Goal: Information Seeking & Learning: Find specific page/section

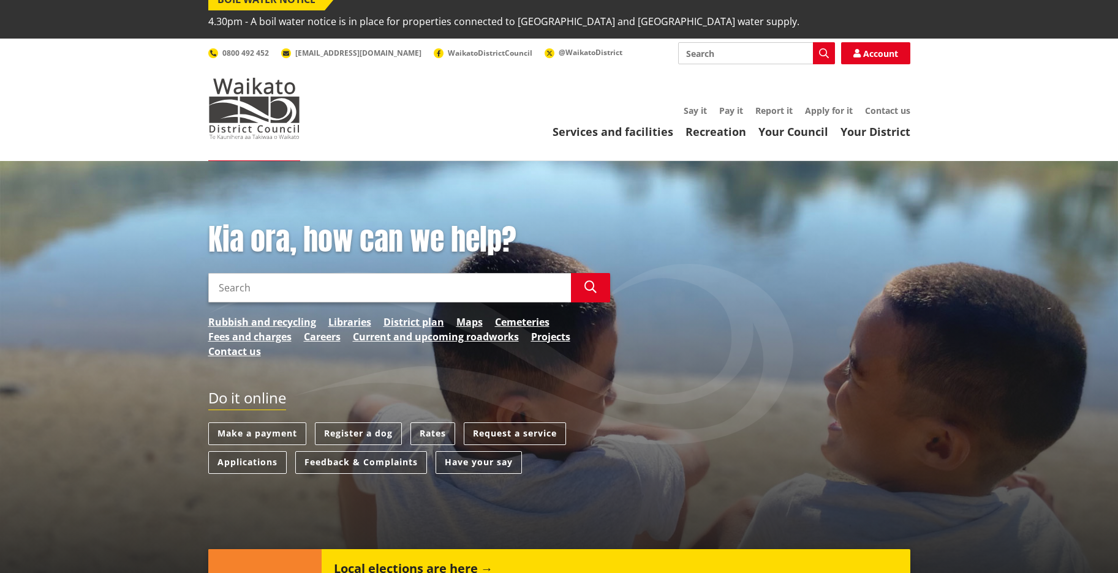
scroll to position [34, 0]
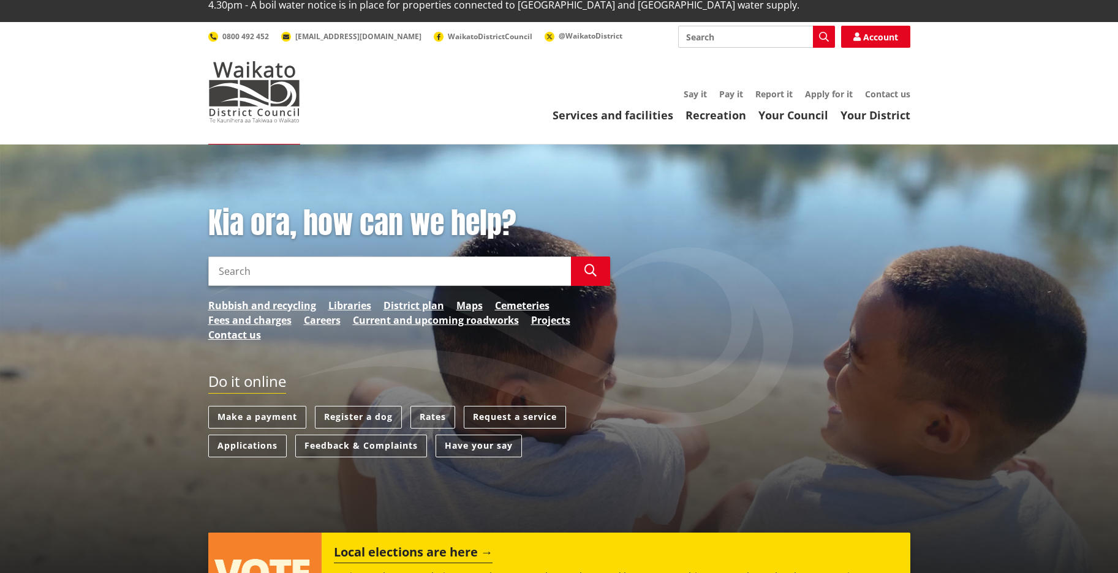
click at [553, 406] on link "Request a service" at bounding box center [515, 417] width 102 height 23
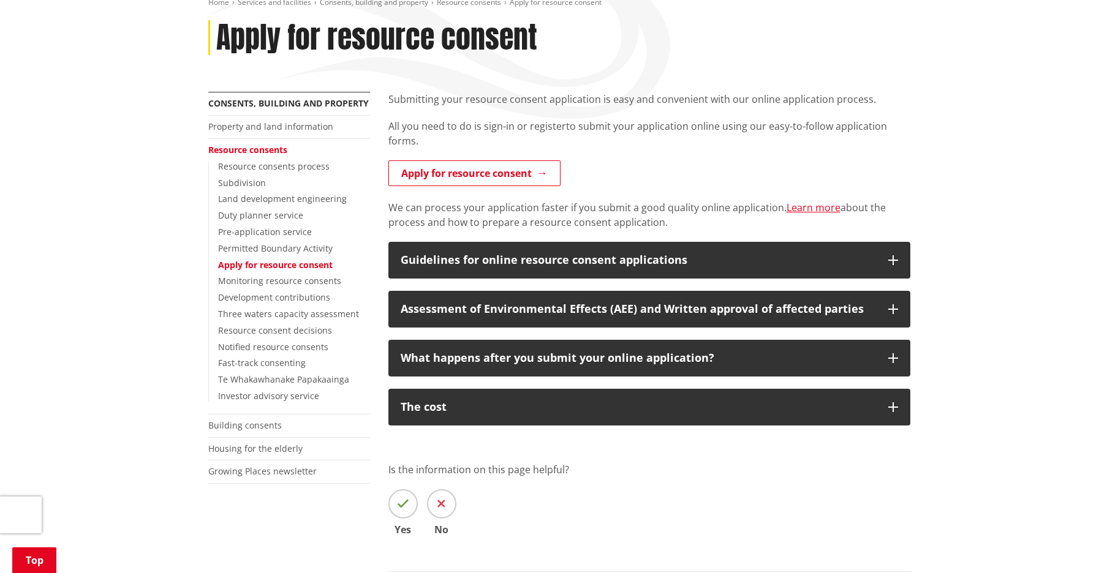
scroll to position [228, 0]
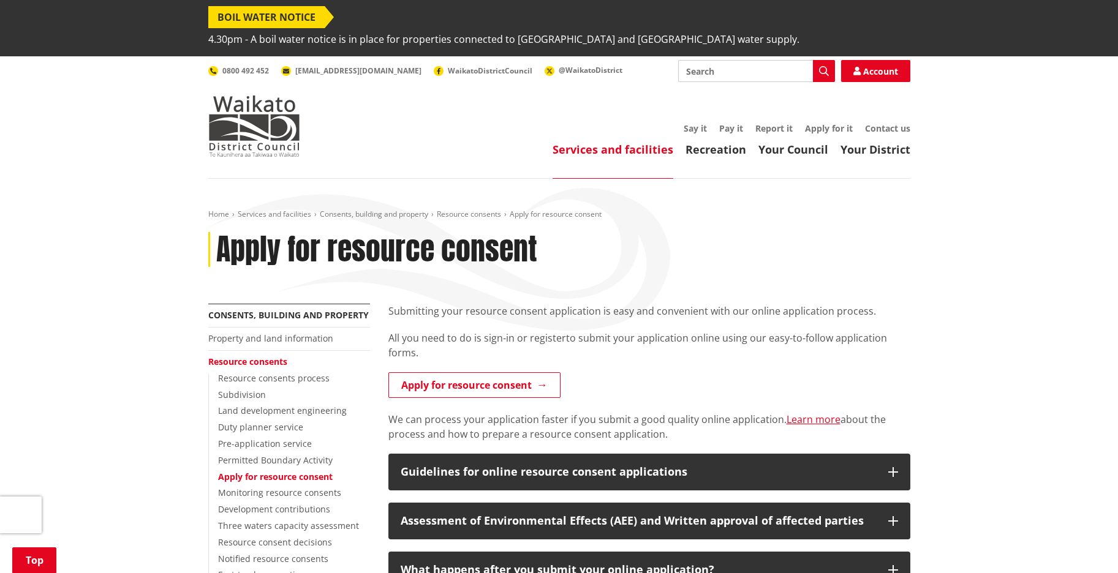
scroll to position [228, 0]
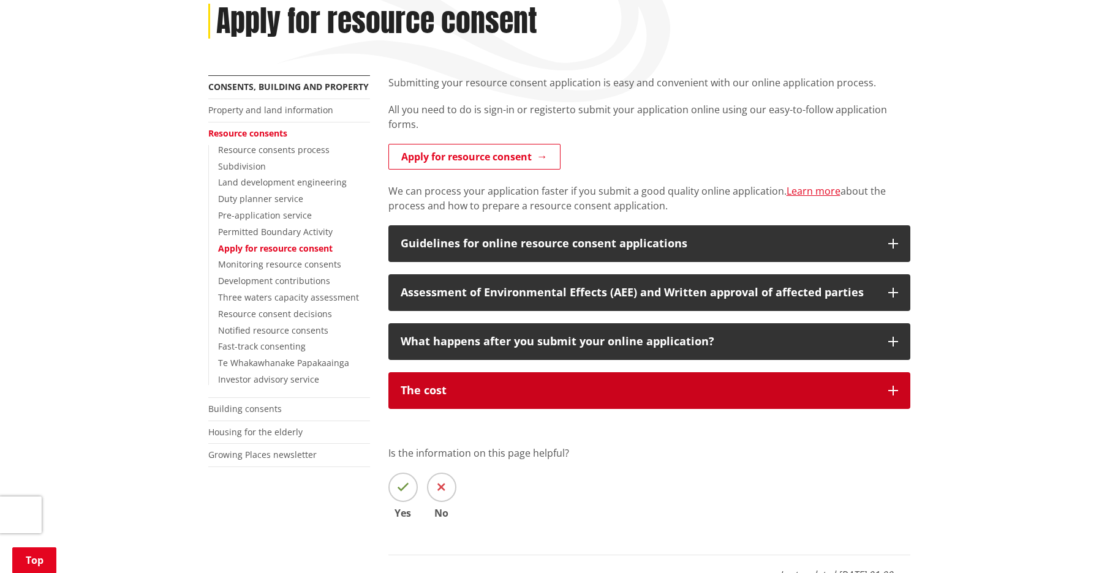
click at [445, 385] on div "The cost" at bounding box center [638, 391] width 475 height 12
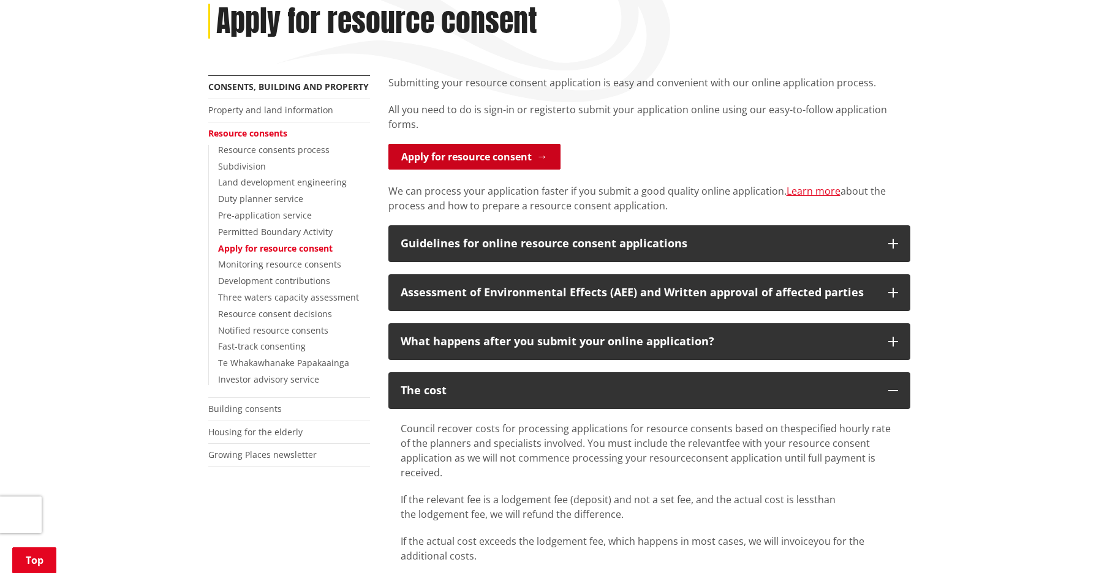
click at [477, 144] on link "Apply for resource consent" at bounding box center [474, 157] width 172 height 26
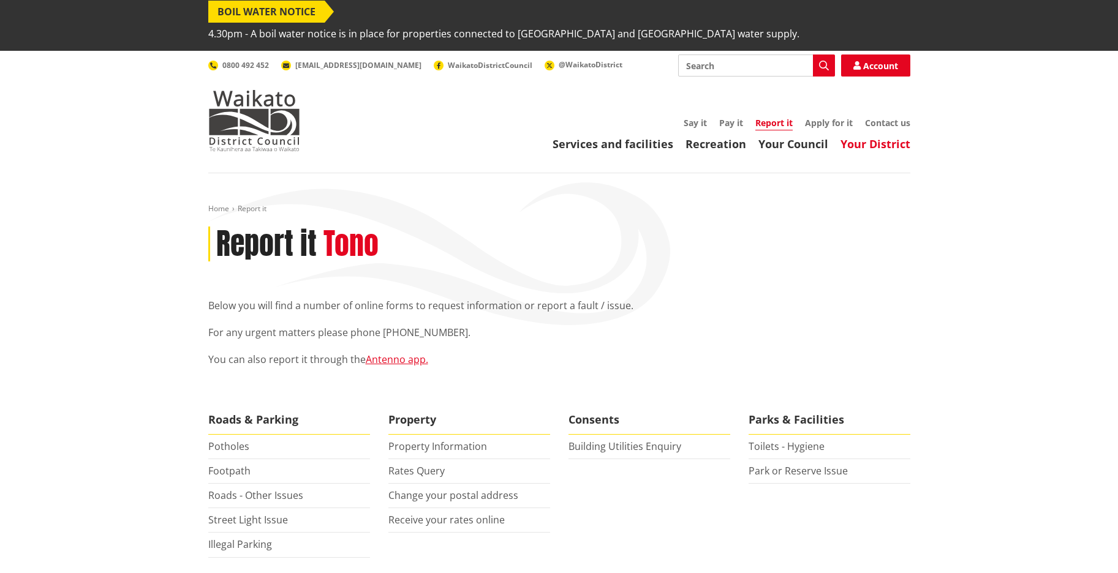
scroll to position [9, 0]
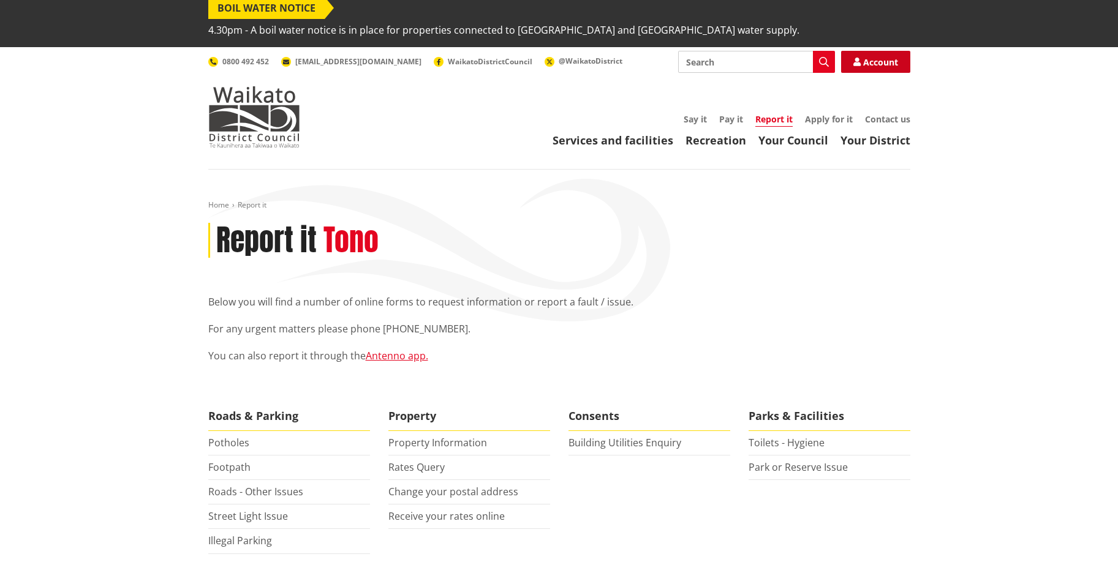
click at [861, 51] on link "Account" at bounding box center [875, 62] width 69 height 22
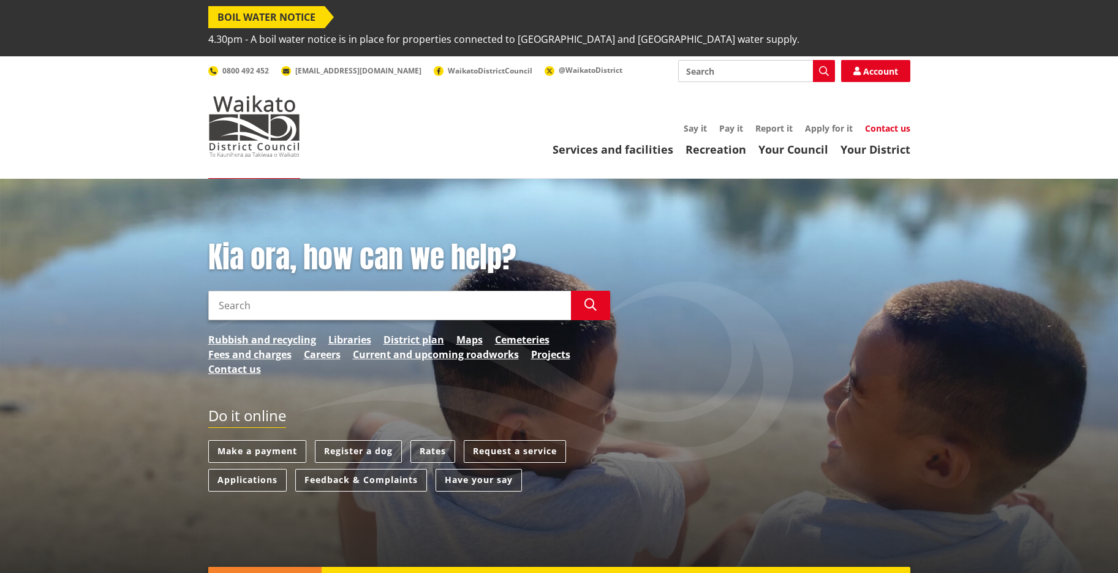
click at [888, 123] on link "Contact us" at bounding box center [887, 129] width 45 height 12
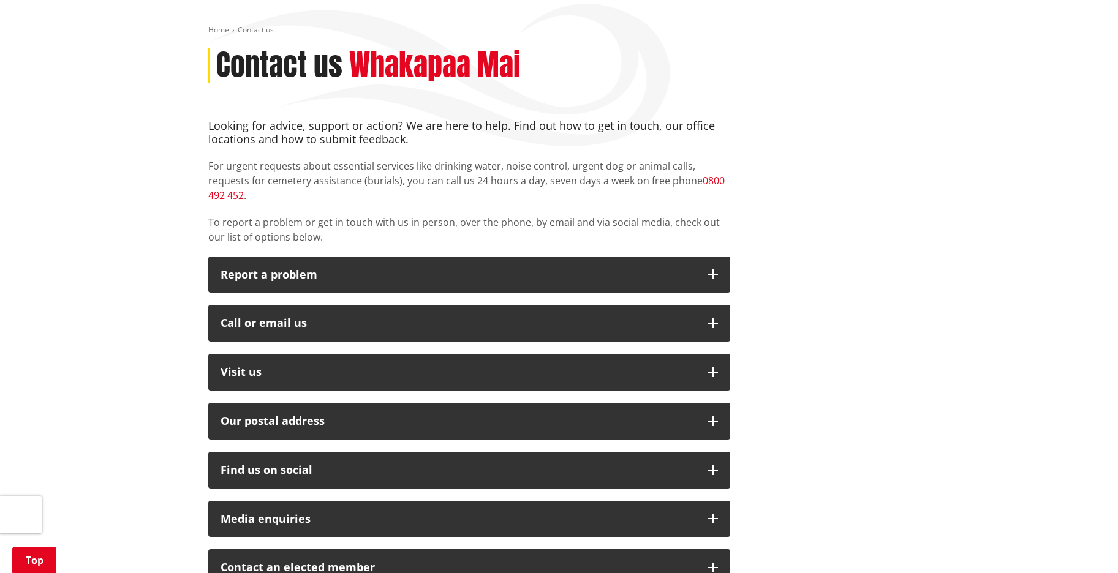
scroll to position [198, 0]
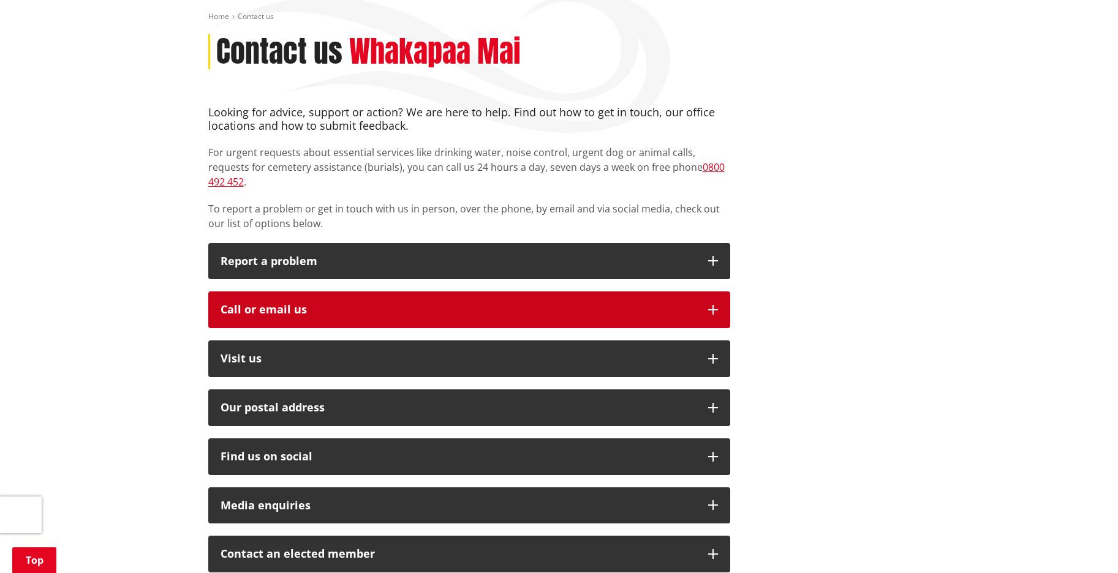
click at [718, 292] on button "Call or email us" at bounding box center [469, 310] width 522 height 37
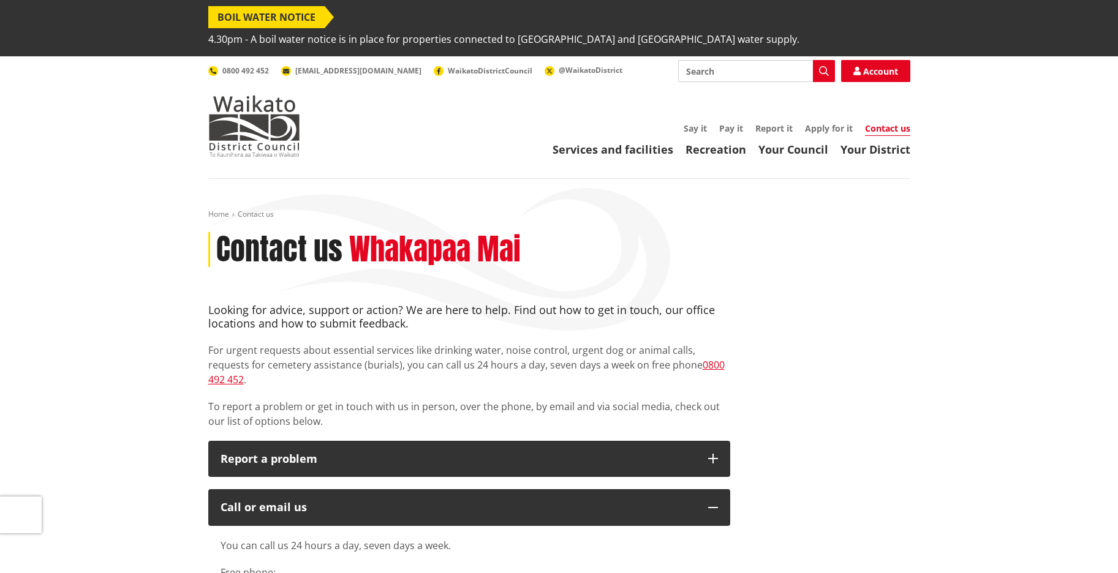
scroll to position [0, 0]
click at [249, 108] on img at bounding box center [254, 126] width 92 height 61
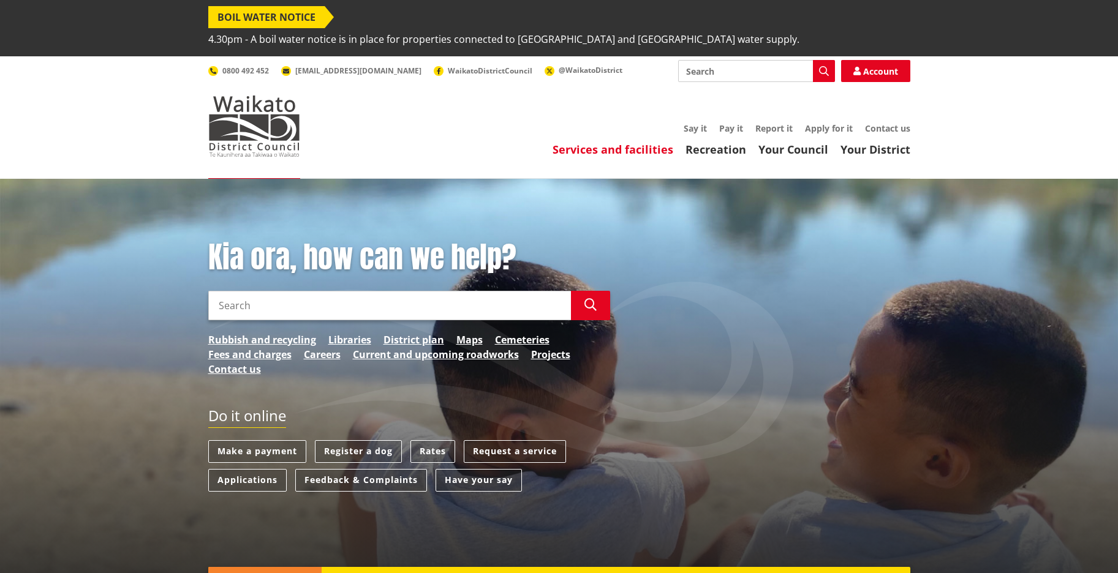
click at [613, 142] on link "Services and facilities" at bounding box center [613, 149] width 121 height 15
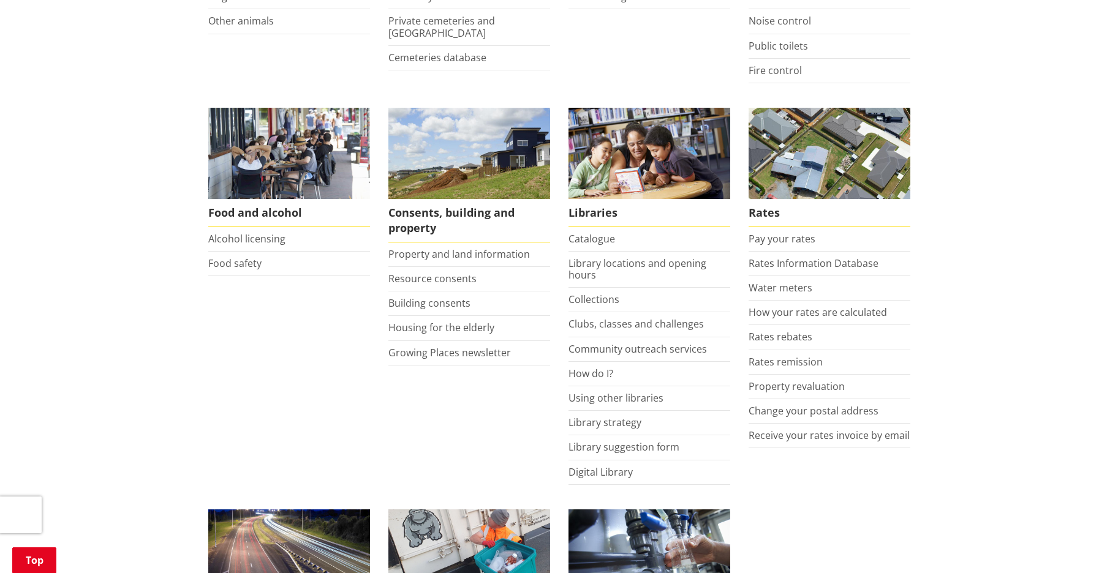
scroll to position [464, 0]
click at [412, 247] on link "Property and land information" at bounding box center [459, 253] width 142 height 13
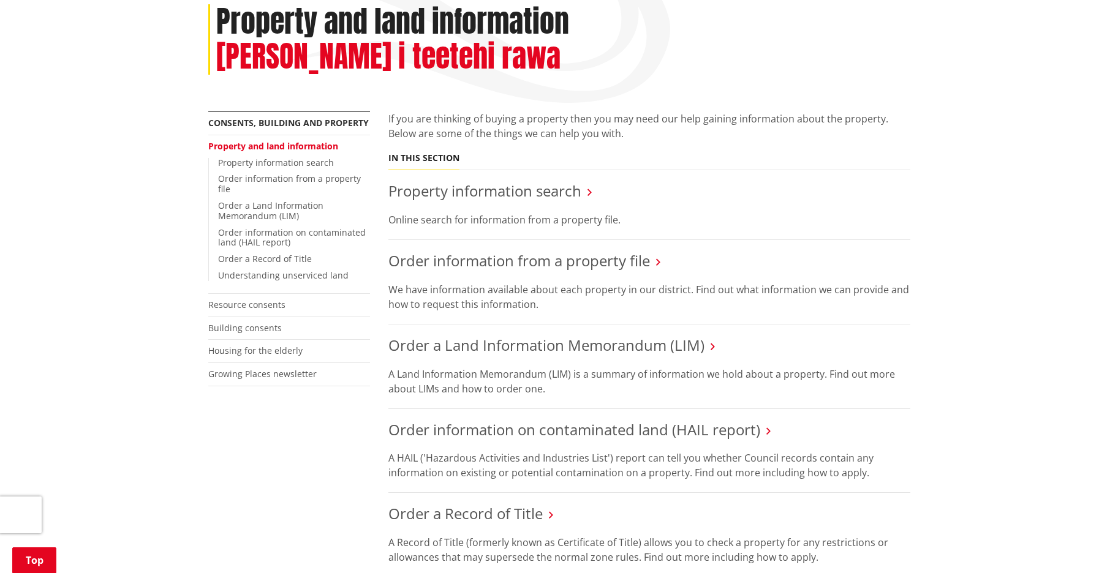
scroll to position [228, 0]
click at [500, 180] on link "Property information search" at bounding box center [484, 190] width 193 height 20
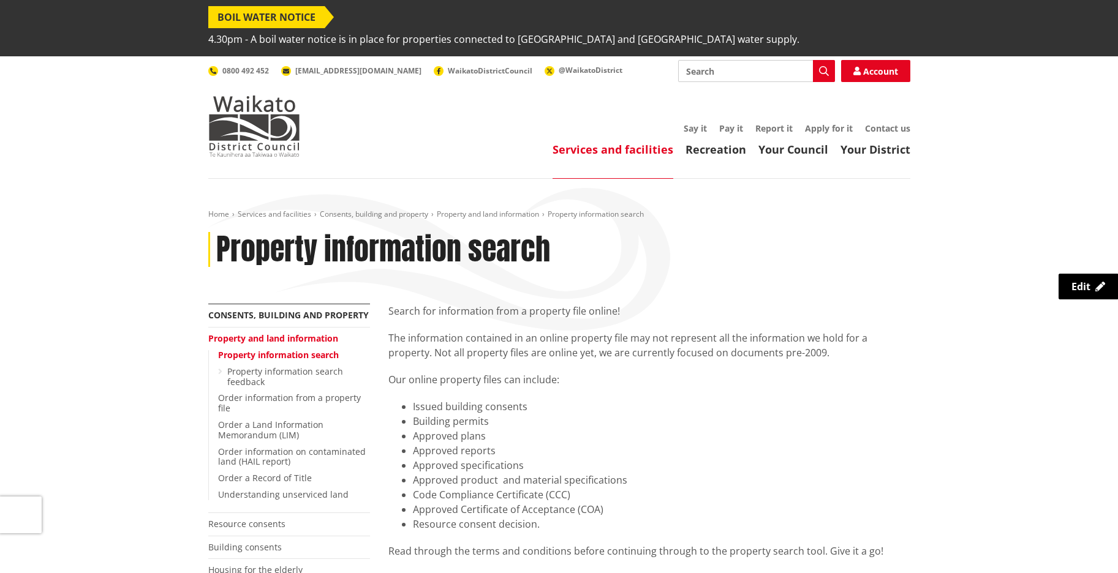
scroll to position [-2, 1]
